Goal: Find specific page/section: Find specific page/section

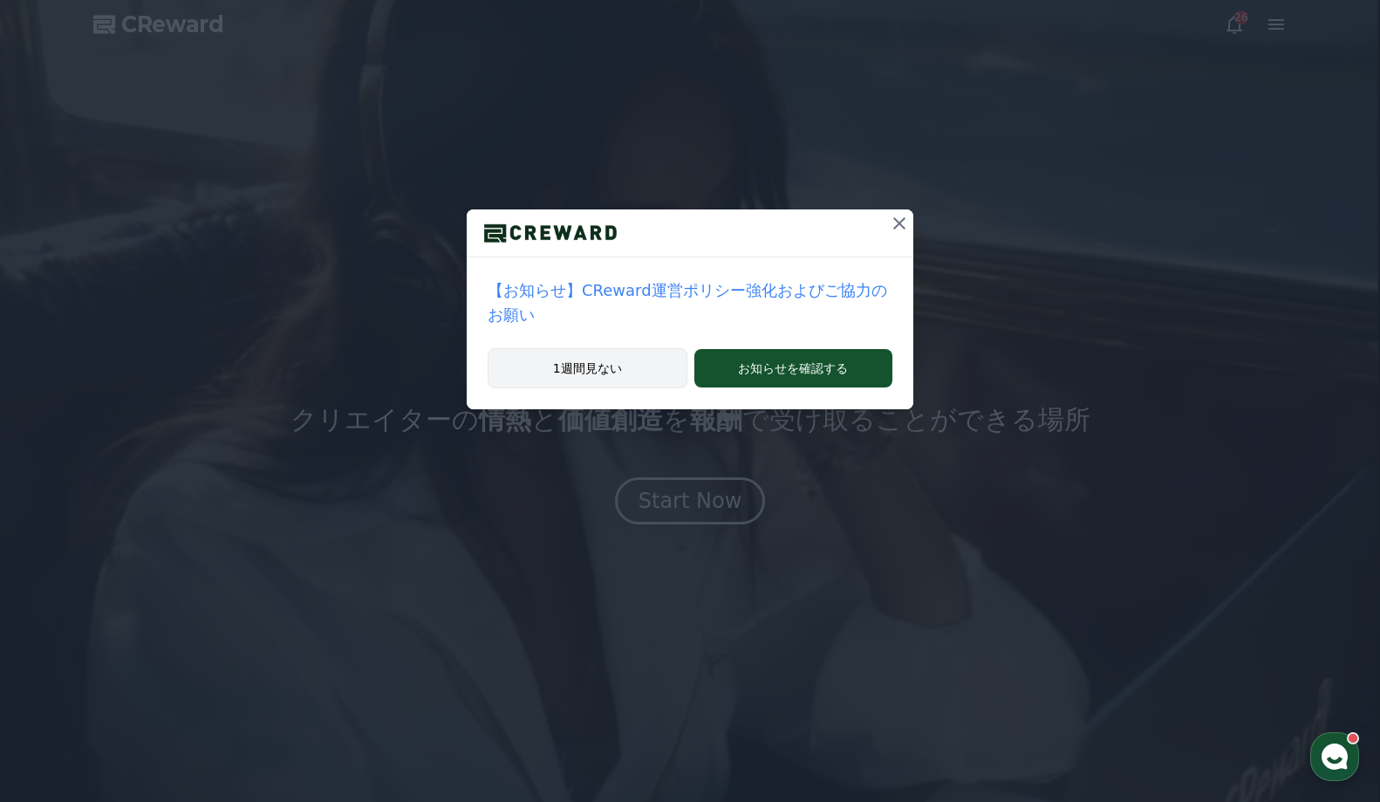
click at [522, 348] on button "1週間見ない" at bounding box center [588, 368] width 200 height 40
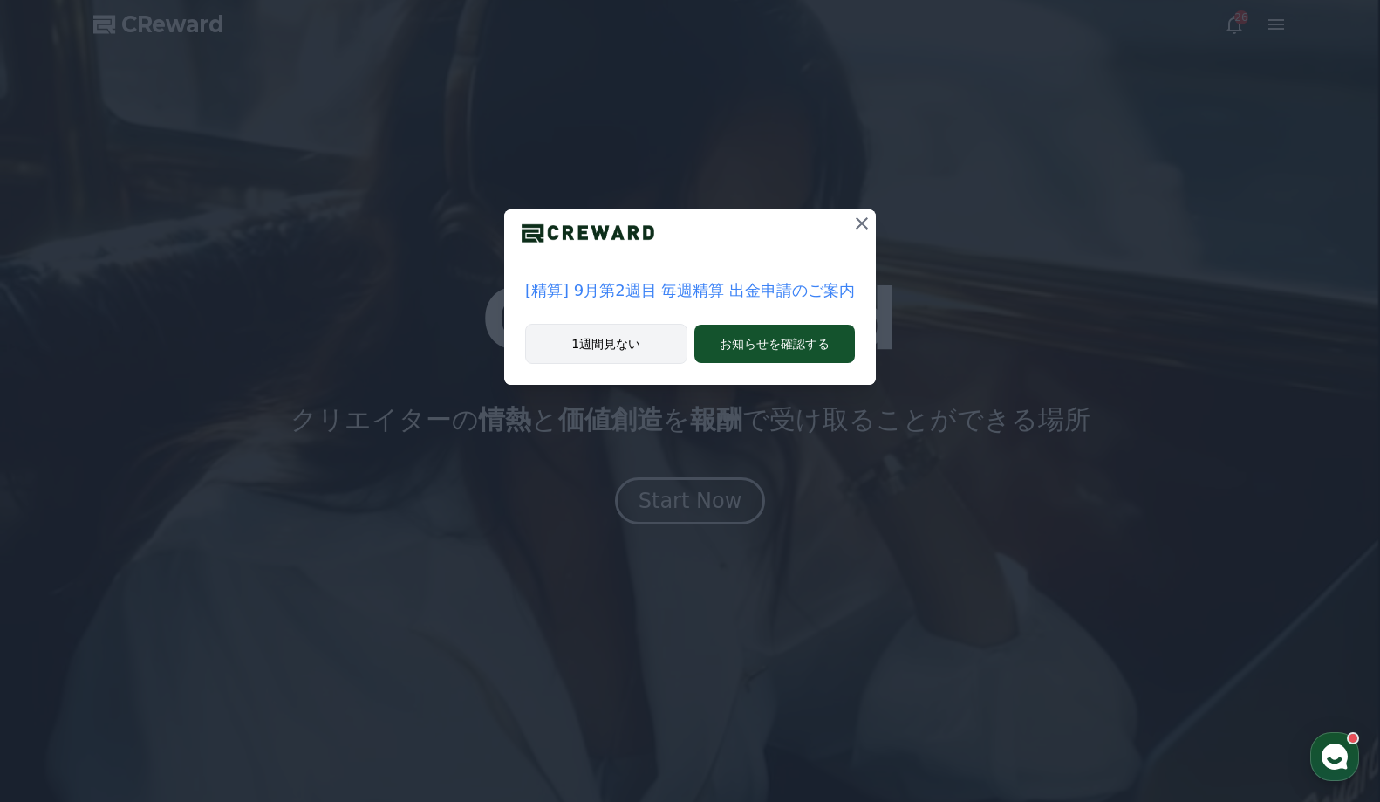
click at [541, 334] on button "1週間見ない" at bounding box center [606, 344] width 162 height 40
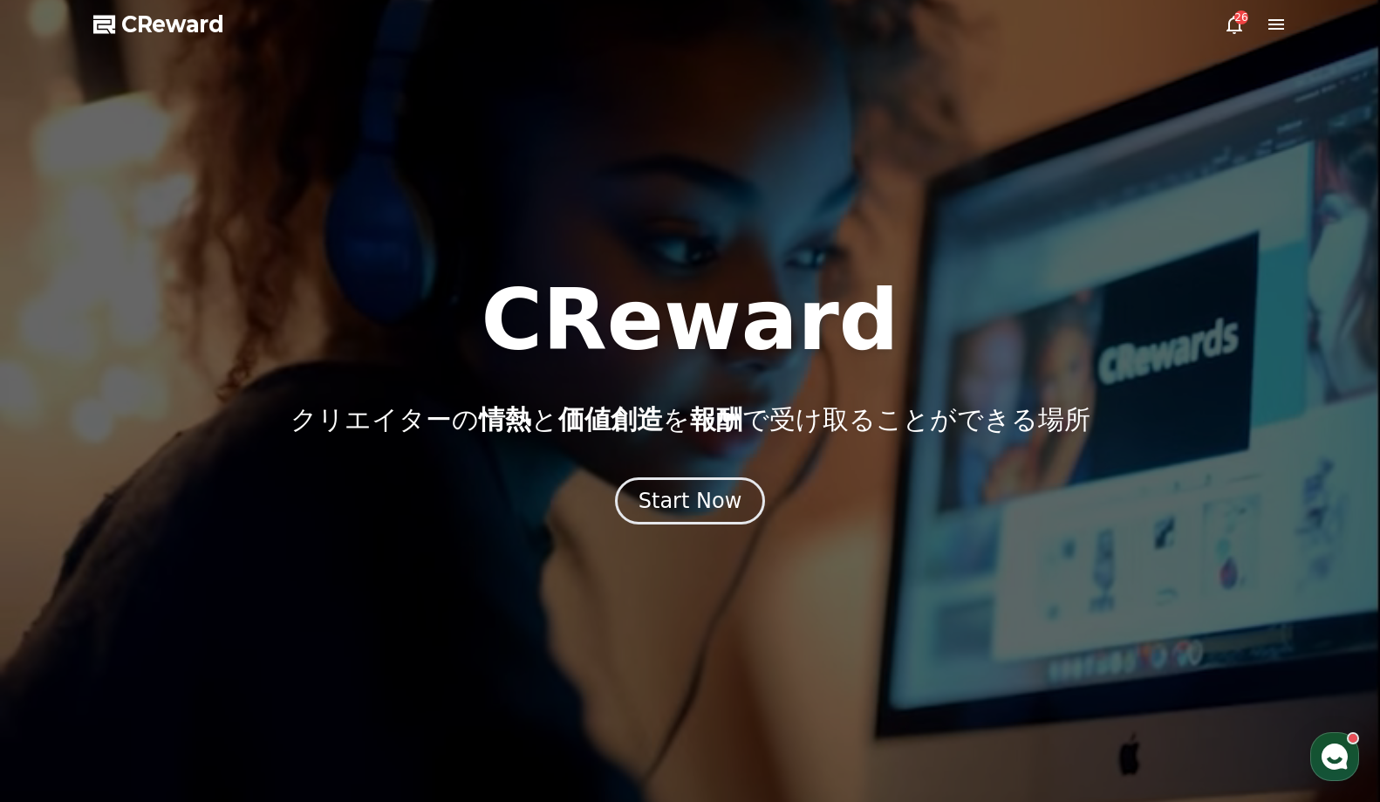
click at [1278, 28] on icon at bounding box center [1277, 24] width 16 height 10
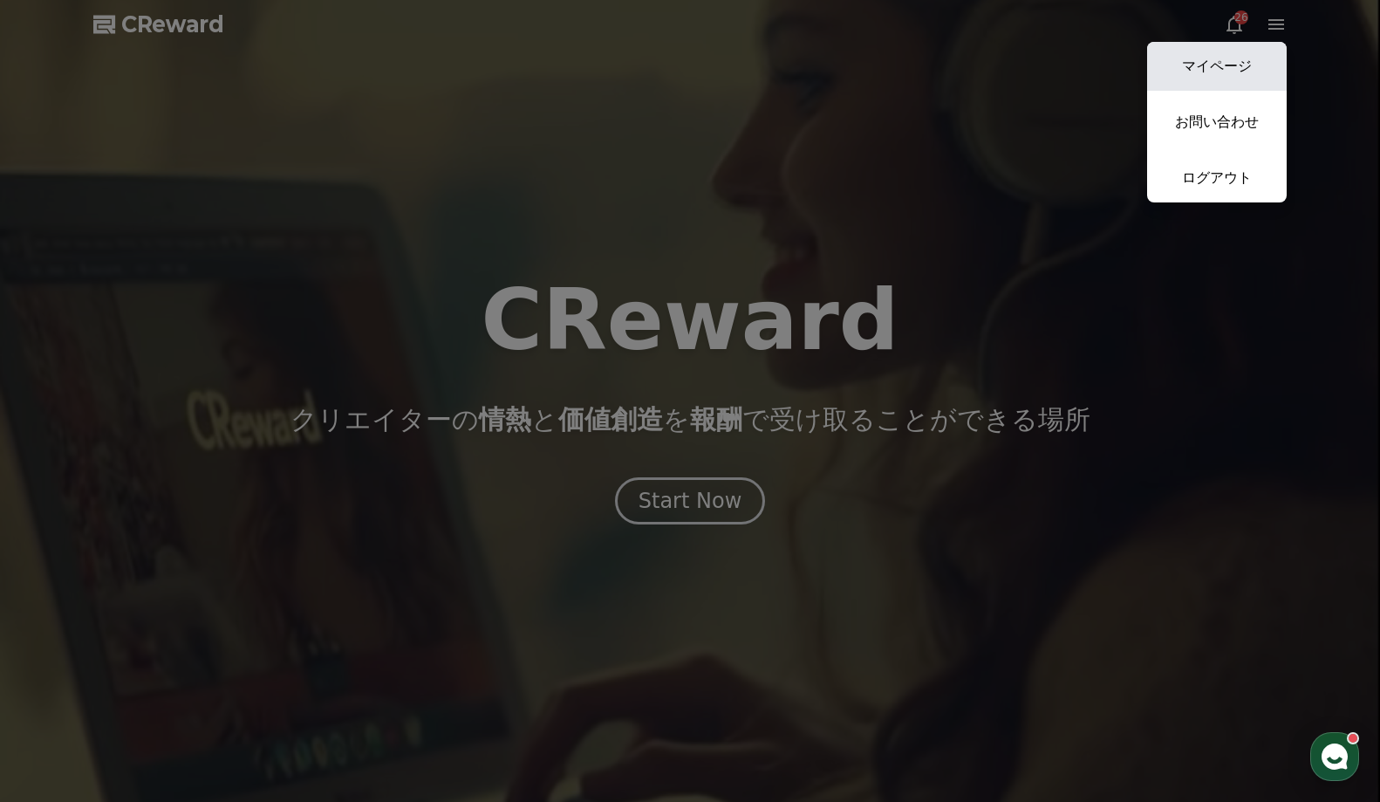
click at [1246, 53] on link "マイページ" at bounding box center [1217, 66] width 140 height 49
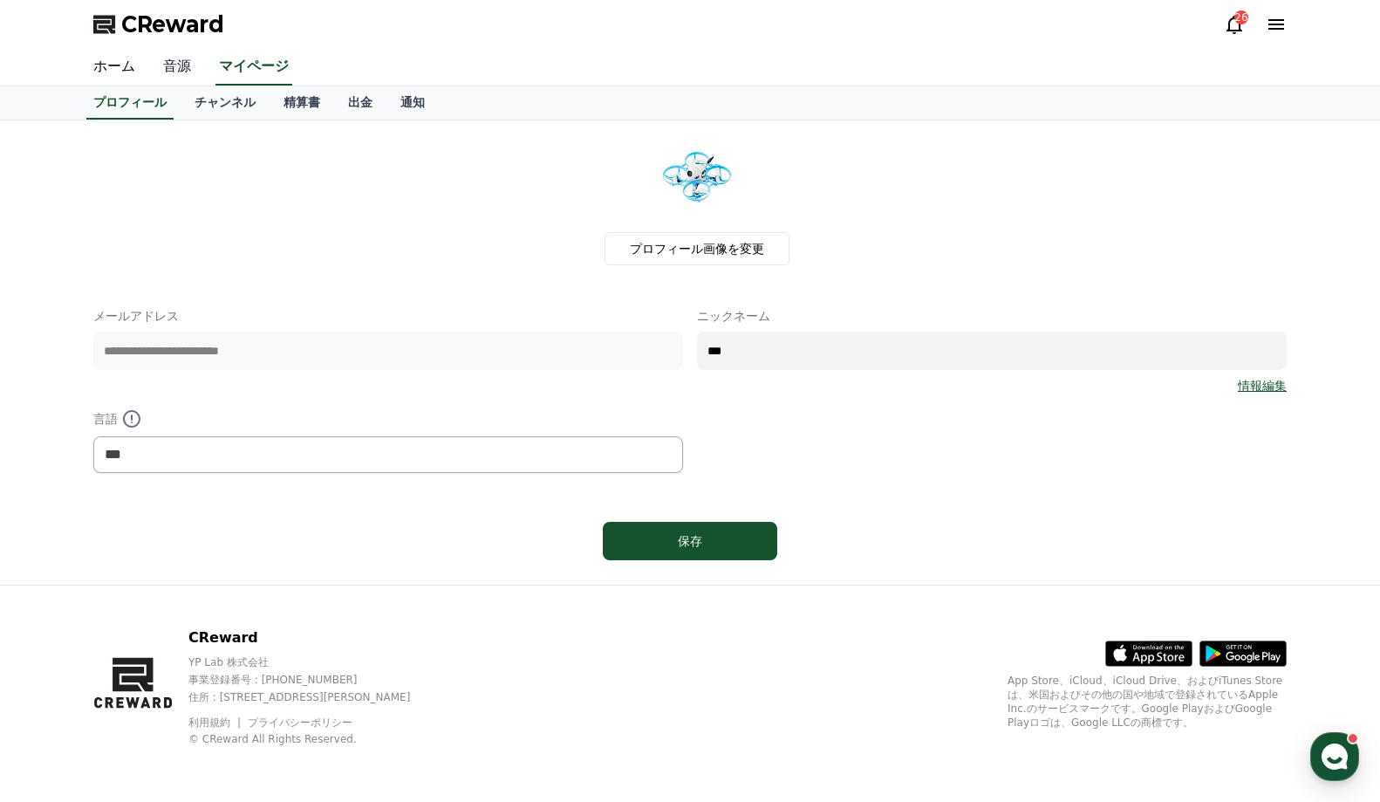
click at [155, 67] on link "音源" at bounding box center [177, 67] width 56 height 37
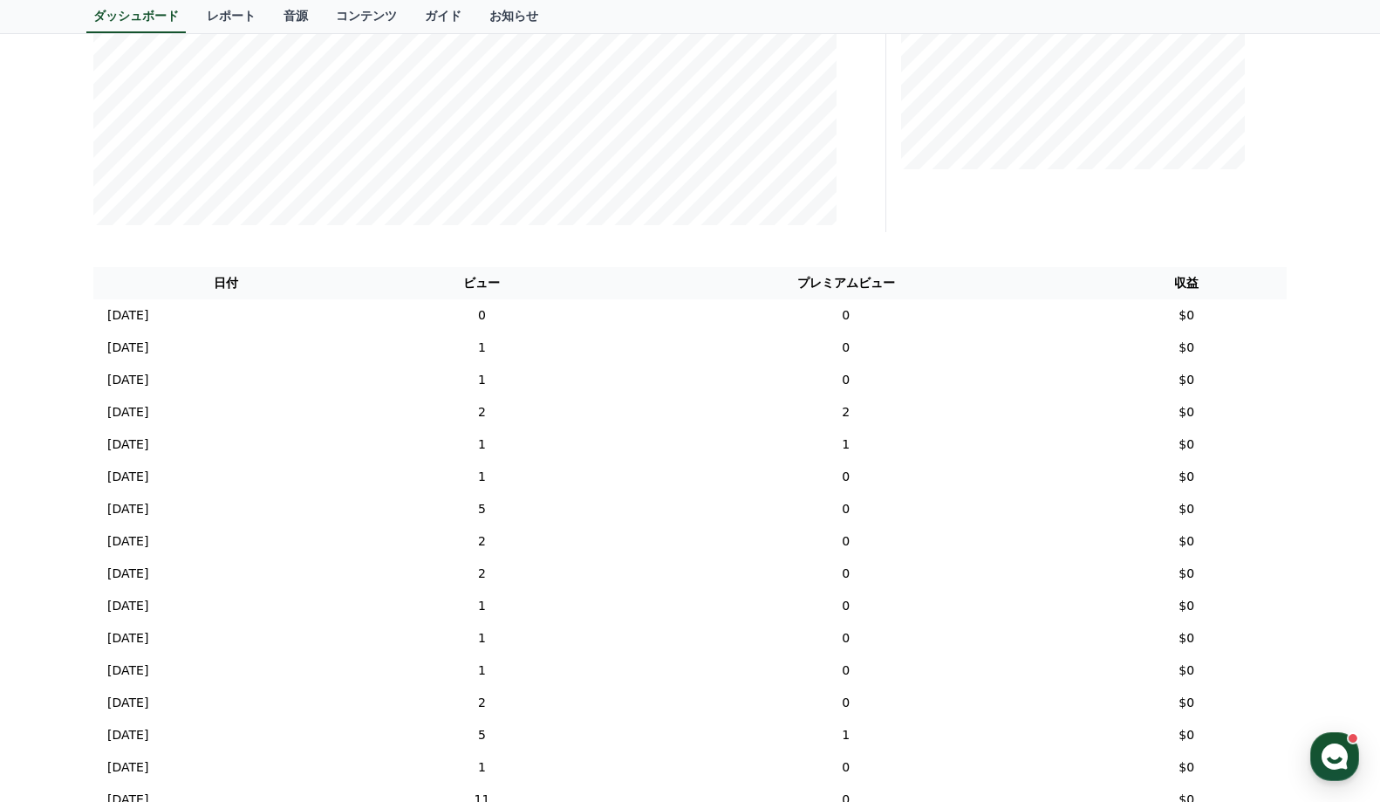
scroll to position [436, 0]
